Goal: Transaction & Acquisition: Download file/media

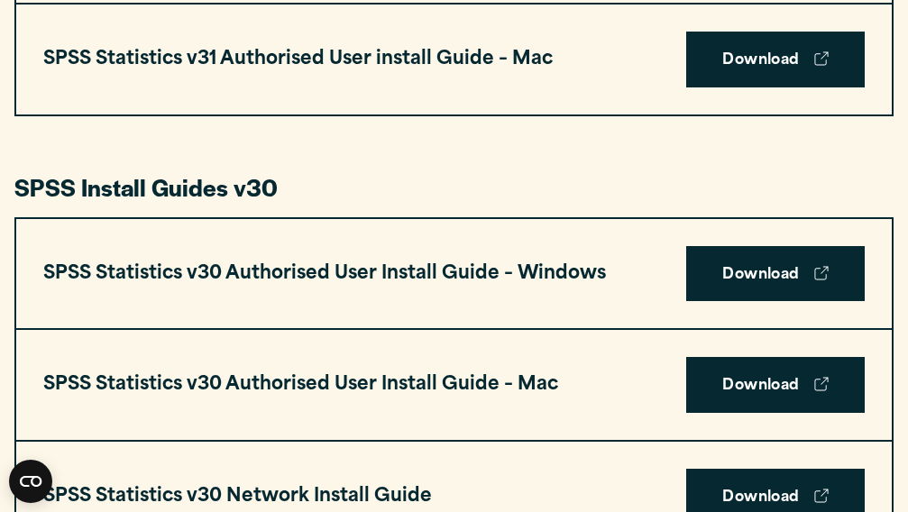
scroll to position [1156, 0]
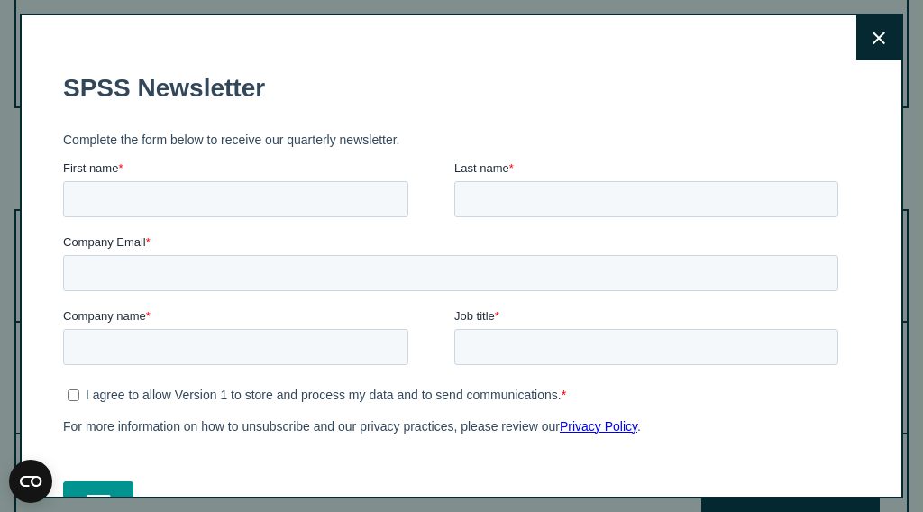
click at [866, 52] on button "Close" at bounding box center [878, 37] width 45 height 45
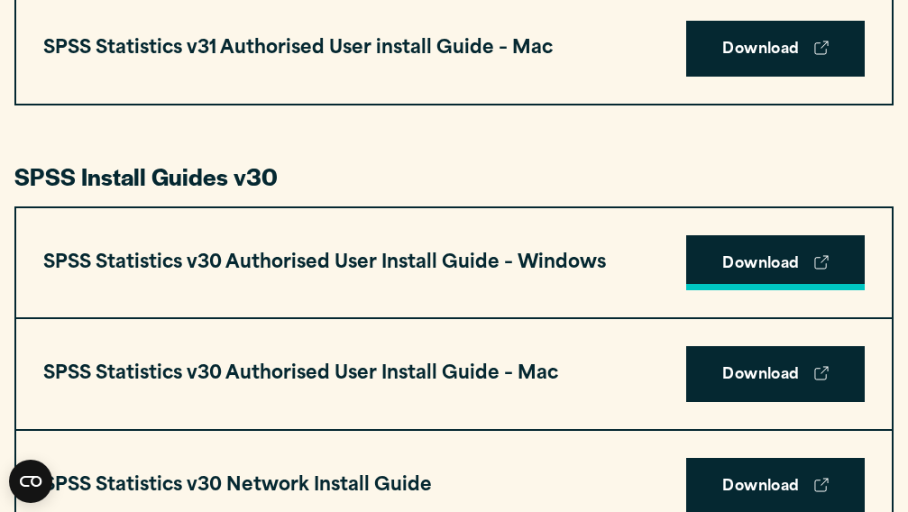
click at [767, 258] on link "Download" at bounding box center [775, 263] width 178 height 56
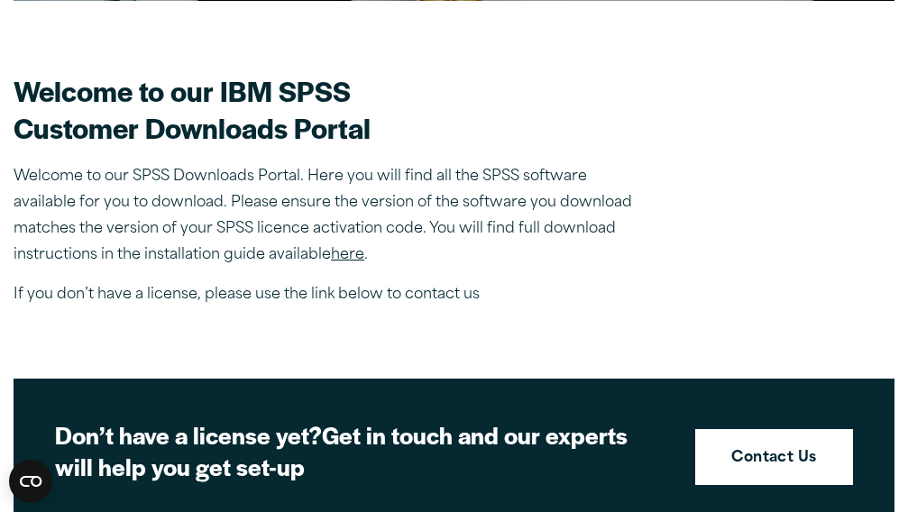
scroll to position [469, 0]
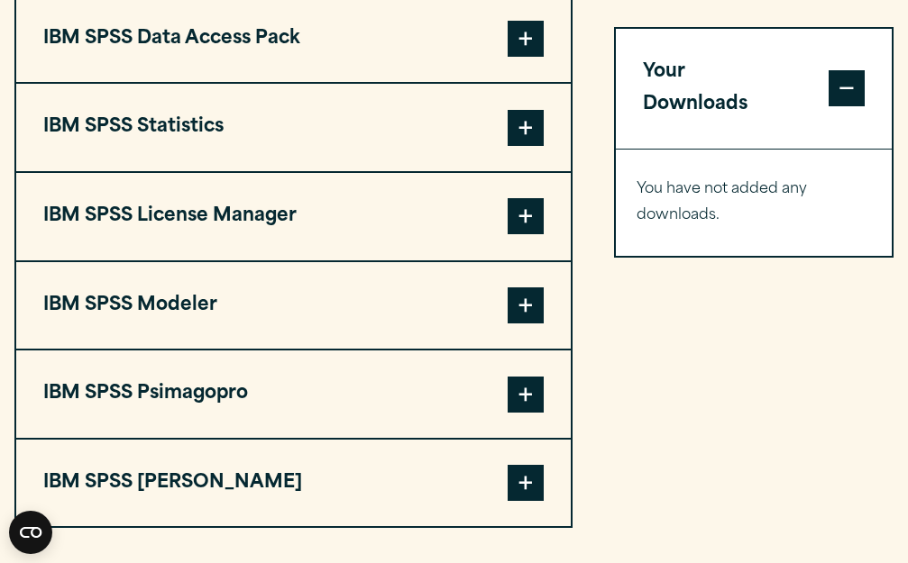
scroll to position [1429, 0]
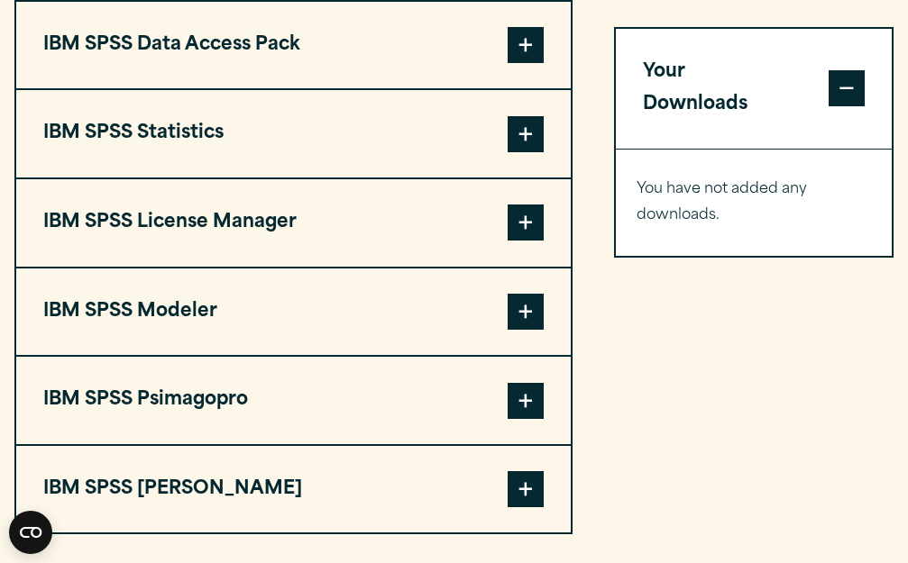
click at [526, 143] on span at bounding box center [526, 134] width 36 height 36
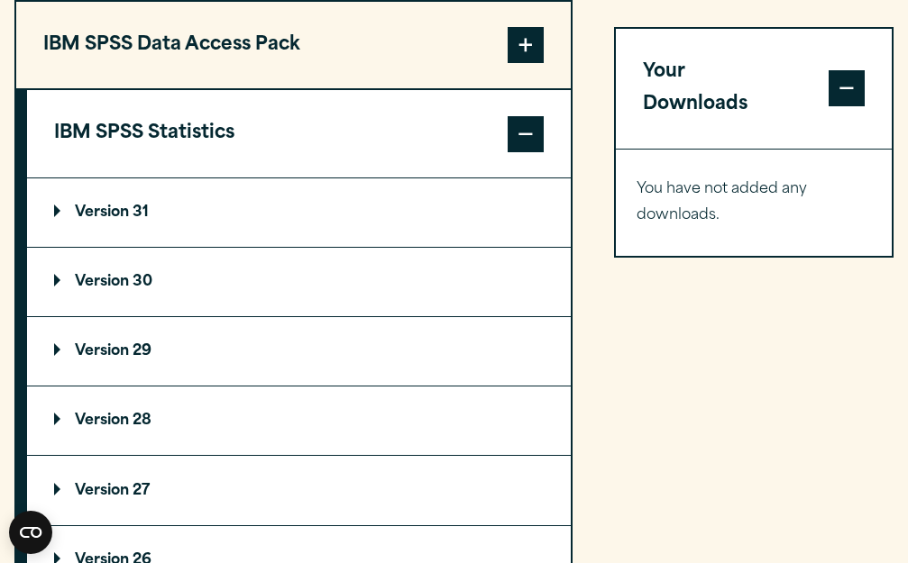
click at [138, 289] on p "Version 30" at bounding box center [103, 282] width 98 height 14
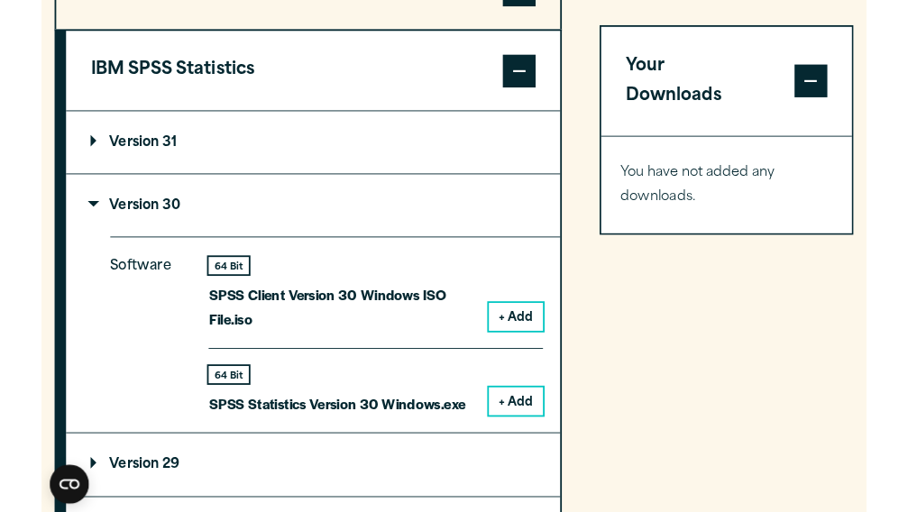
scroll to position [1506, 0]
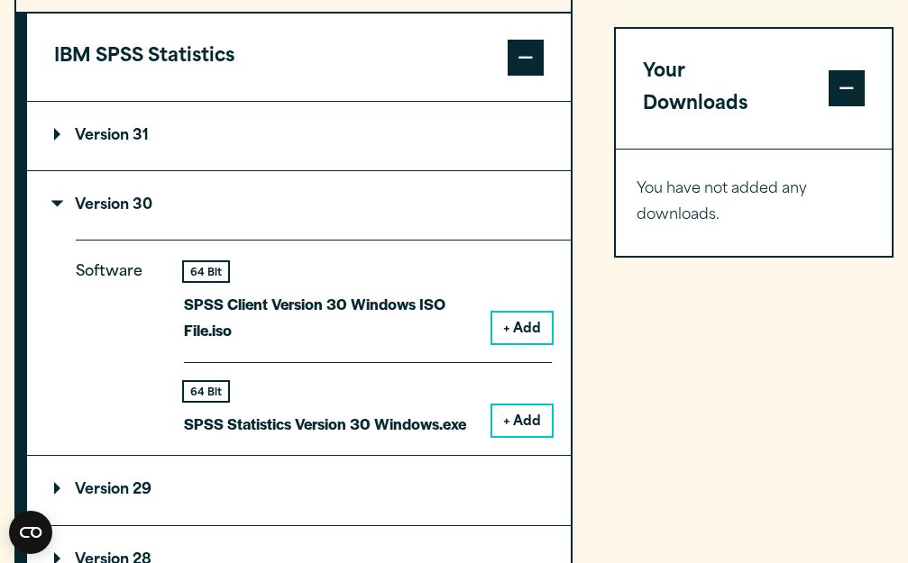
click at [527, 421] on button "+ Add" at bounding box center [521, 421] width 59 height 31
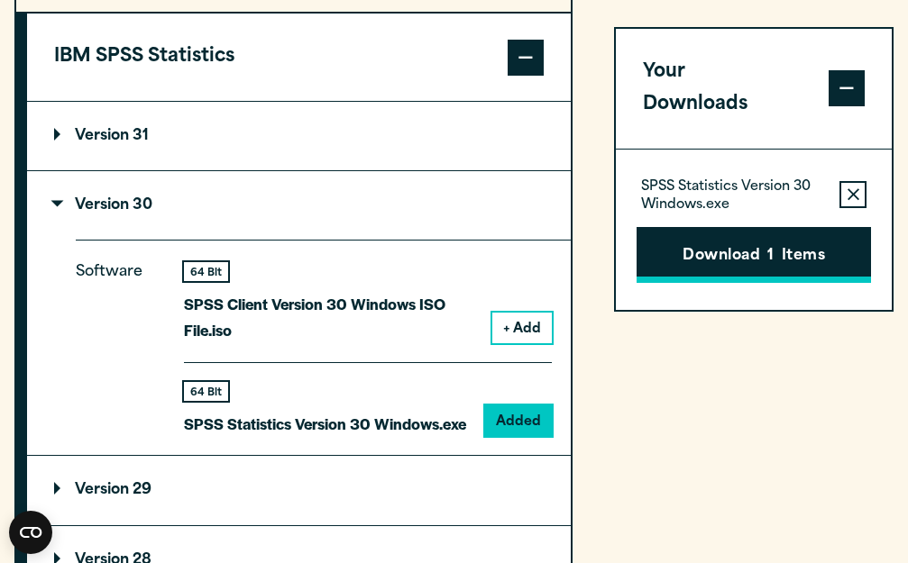
click at [760, 240] on button "Download 1 Items" at bounding box center [753, 256] width 234 height 56
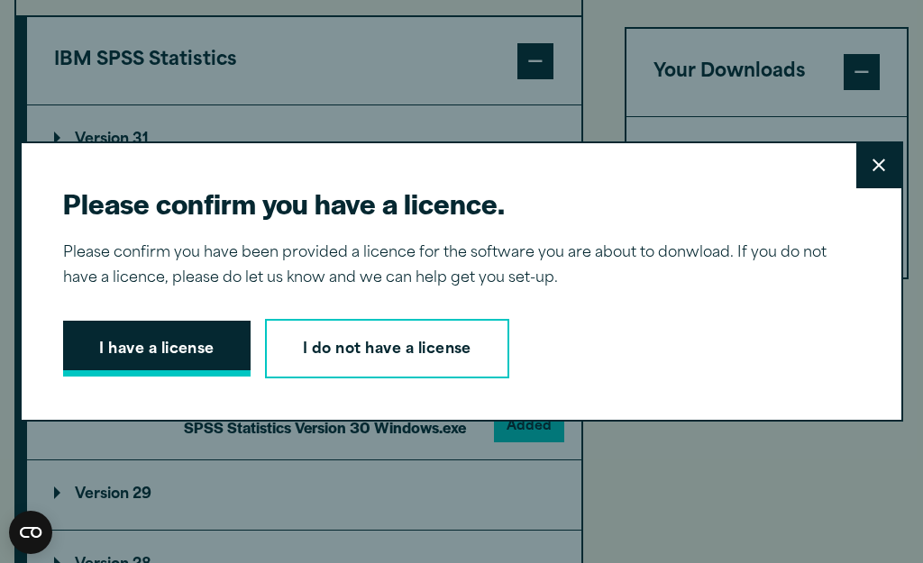
click at [188, 344] on button "I have a license" at bounding box center [157, 349] width 188 height 56
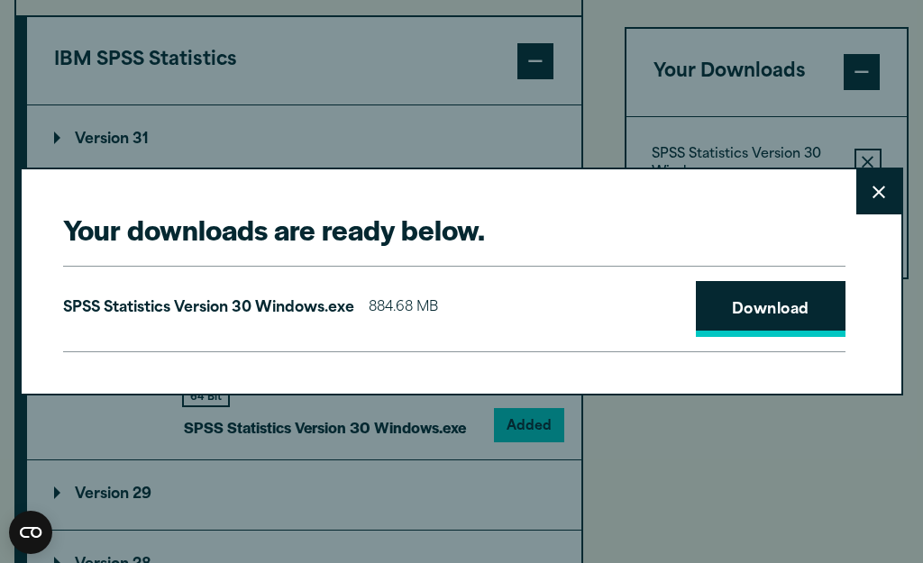
click at [746, 300] on link "Download" at bounding box center [771, 309] width 150 height 56
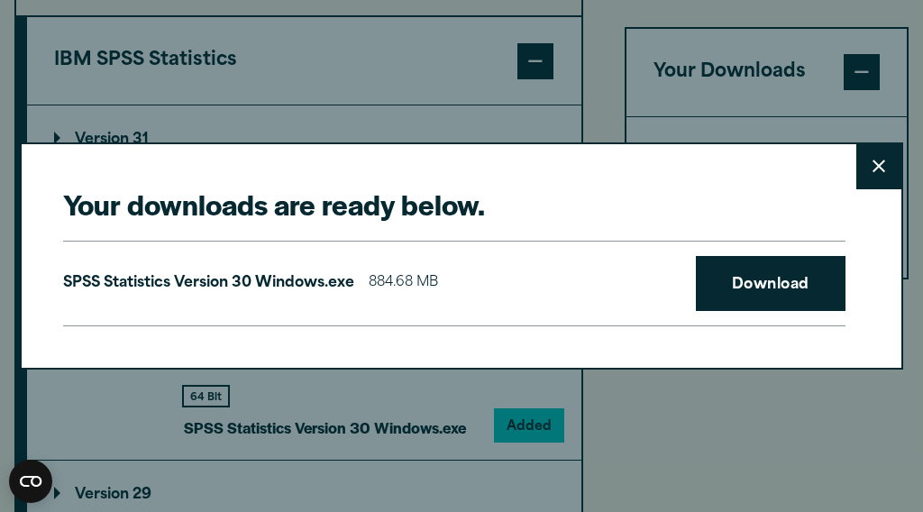
click at [883, 153] on button "Close" at bounding box center [878, 166] width 45 height 45
